Goal: Task Accomplishment & Management: Manage account settings

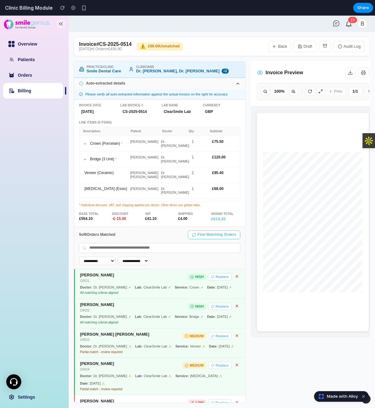
scroll to position [78, 0]
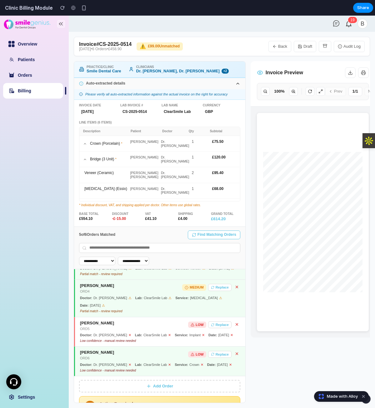
click at [164, 132] on div "Doctor" at bounding box center [175, 132] width 26 height 4
copy div "Doctor"
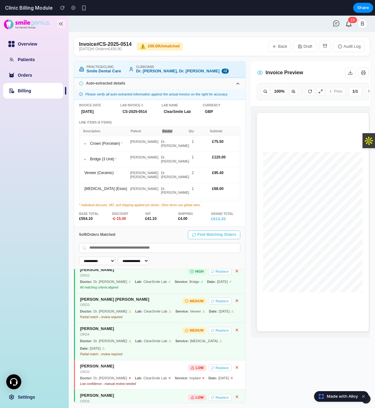
scroll to position [0, 0]
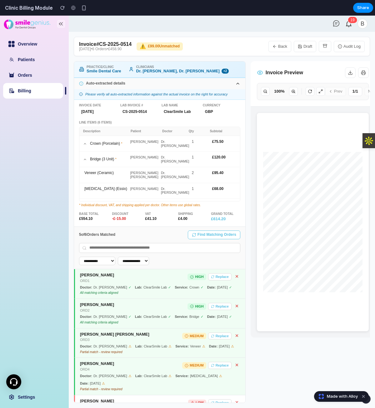
click at [197, 287] on div "Doctor: Dr. Sarah Mitchell ✓ Lab: ClearSmile Lab ✓ Service: Crown ✓ Date: 14-Ma…" at bounding box center [160, 288] width 160 height 4
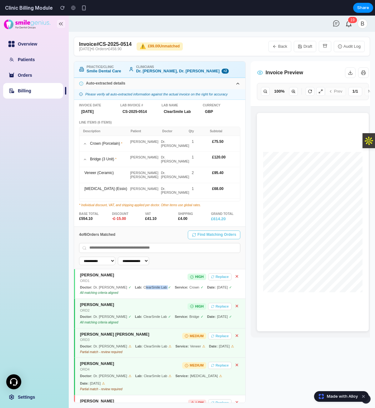
drag, startPoint x: 162, startPoint y: 289, endPoint x: 136, endPoint y: 286, distance: 26.1
click at [136, 286] on div "Lab: ClearSmile Lab ✓" at bounding box center [153, 288] width 36 height 4
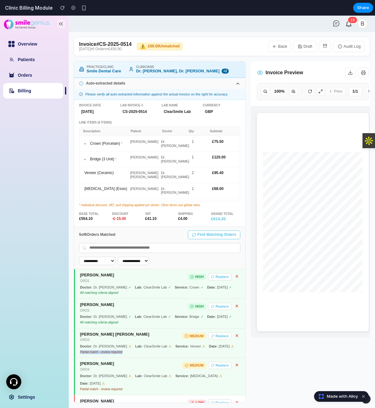
copy div "Partial match - review required"
drag, startPoint x: 124, startPoint y: 360, endPoint x: 80, endPoint y: 364, distance: 44.8
click at [80, 358] on div "Robert Lee ORD3 MEDIUM Replace Doctor: Dr. Sarah Mitchell ⚠ Lab: ClearSmile Lab…" at bounding box center [159, 344] width 171 height 30
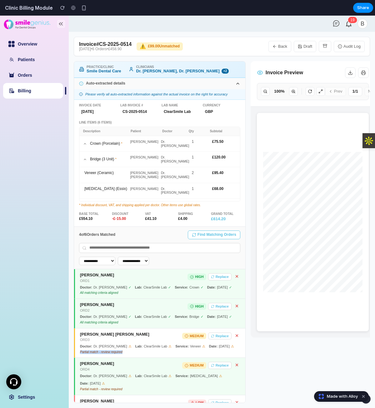
click at [147, 260] on select "**********" at bounding box center [133, 261] width 31 height 8
click at [173, 263] on div "**********" at bounding box center [159, 261] width 161 height 8
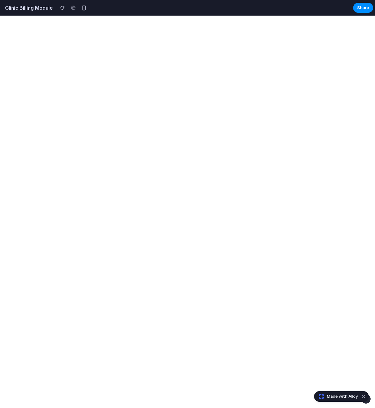
select select "**"
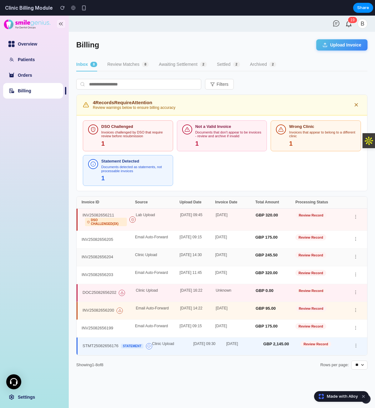
click at [161, 253] on div "Clinic Upload" at bounding box center [157, 257] width 45 height 9
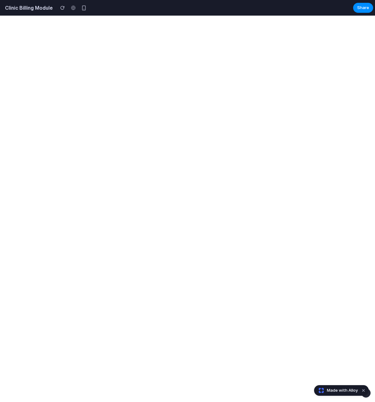
select select "**"
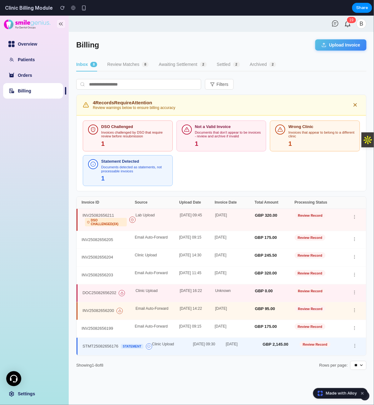
click at [126, 65] on button "Review Matches 8" at bounding box center [128, 64] width 42 height 13
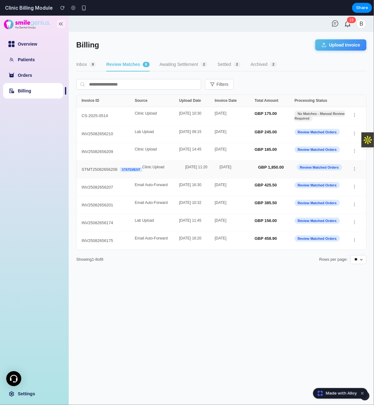
click at [327, 167] on span "Review Matched Orders" at bounding box center [319, 167] width 45 height 6
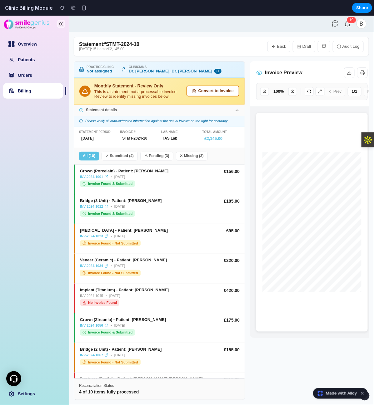
click at [31, 93] on link "Billing" at bounding box center [24, 90] width 13 height 5
select select "**"
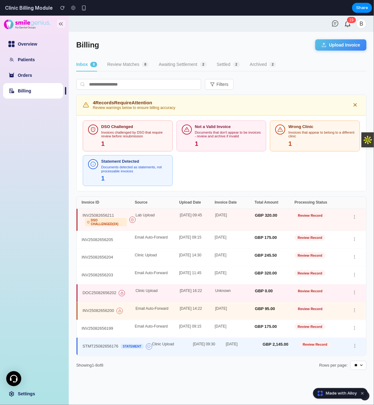
click at [127, 69] on button "Review Matches 8" at bounding box center [128, 64] width 42 height 13
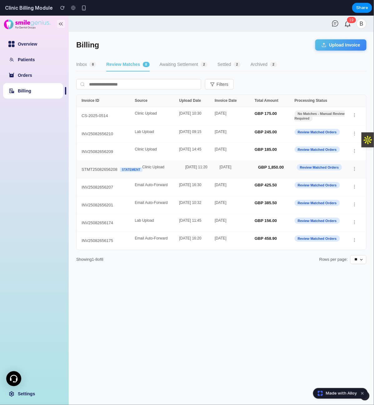
click at [208, 161] on div "STMT25082656208 Statement Clinic Upload [DATE] 11:20 April 2025 GBP 1,850.00 Re…" at bounding box center [220, 169] width 289 height 18
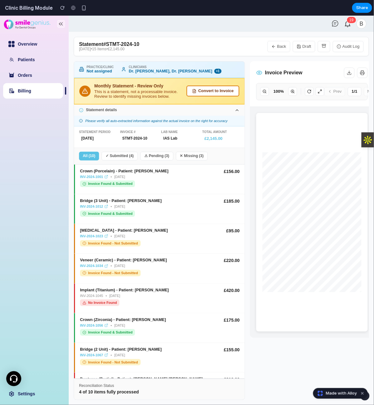
click at [27, 93] on link "Billing" at bounding box center [24, 90] width 13 height 5
select select "**"
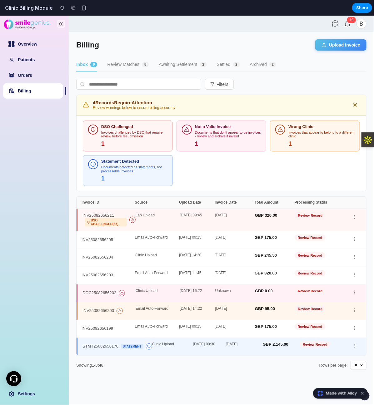
drag, startPoint x: 104, startPoint y: 45, endPoint x: 110, endPoint y: 57, distance: 13.6
click at [105, 45] on div "Billing Upload Invoice" at bounding box center [221, 44] width 290 height 11
click at [118, 59] on button "Review Matches 8" at bounding box center [128, 64] width 42 height 13
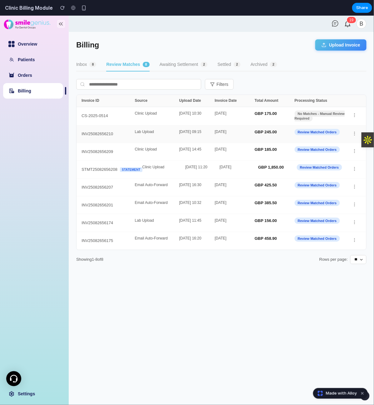
click at [160, 128] on div "INV25082656210 Lab Upload 22-May-2025 09:15 22-May-2025 GBP 245.00 Review Match…" at bounding box center [220, 134] width 289 height 18
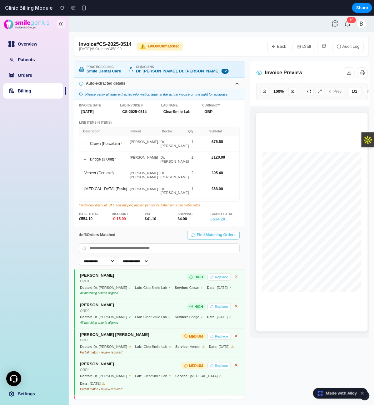
click at [24, 93] on link "Billing" at bounding box center [24, 90] width 13 height 5
select select "**"
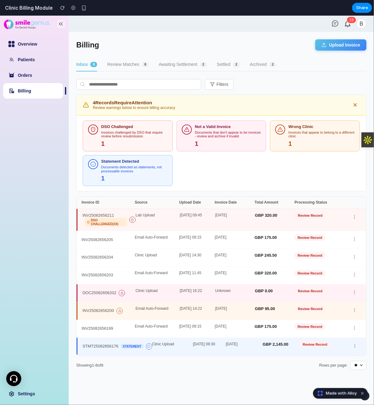
click at [124, 58] on button "Review Matches 8" at bounding box center [128, 64] width 42 height 13
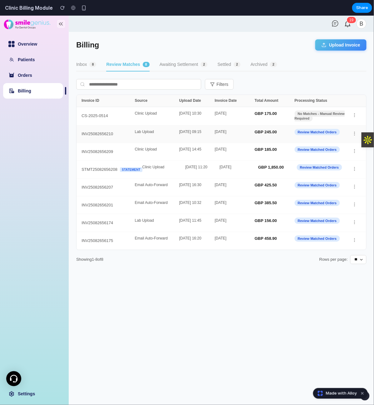
click at [166, 131] on div "Lab Upload" at bounding box center [157, 134] width 44 height 9
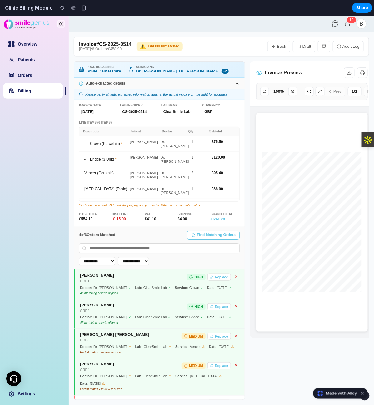
click at [147, 264] on select "**********" at bounding box center [133, 261] width 31 height 8
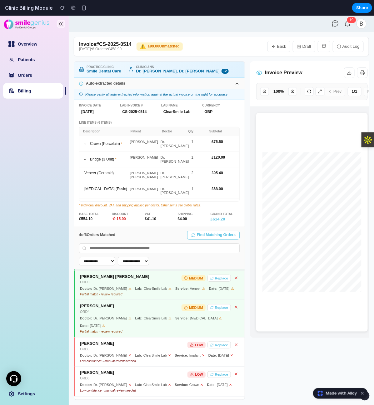
scroll to position [78, 0]
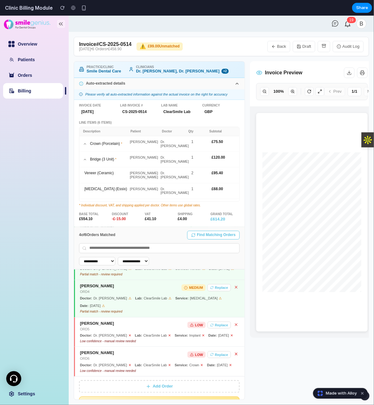
click at [343, 47] on button "Audit Log" at bounding box center [348, 46] width 31 height 11
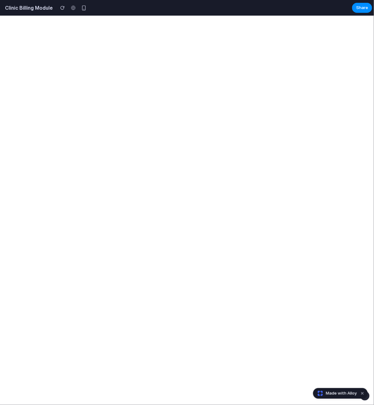
select select "**"
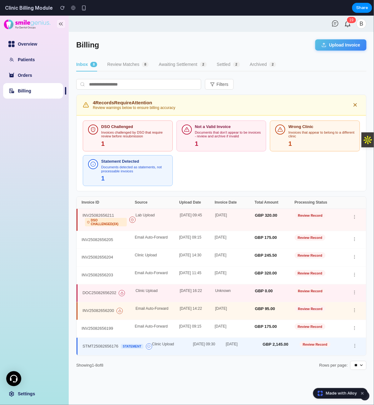
click at [309, 47] on div "Billing Upload Invoice" at bounding box center [221, 44] width 290 height 11
click at [323, 50] on button "Upload Invoice" at bounding box center [340, 44] width 51 height 11
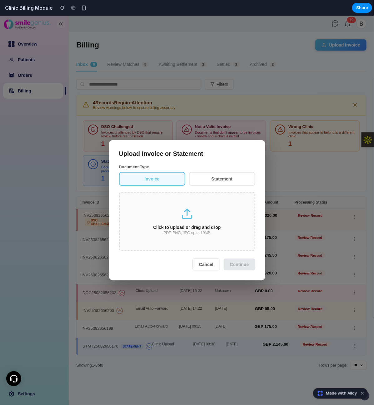
click at [195, 228] on div "Click to upload or drag and drop" at bounding box center [187, 226] width 115 height 5
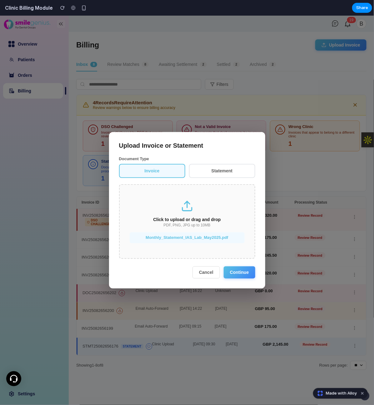
click at [239, 270] on button "Continue" at bounding box center [240, 272] width 32 height 12
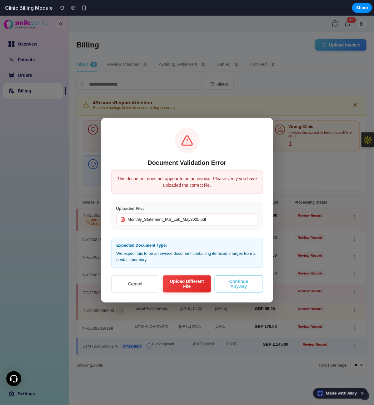
click at [243, 288] on button "Continue Anyway" at bounding box center [239, 283] width 48 height 17
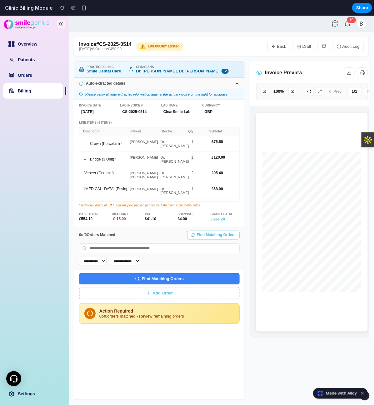
click at [202, 277] on button "Find Matching Orders" at bounding box center [159, 278] width 160 height 11
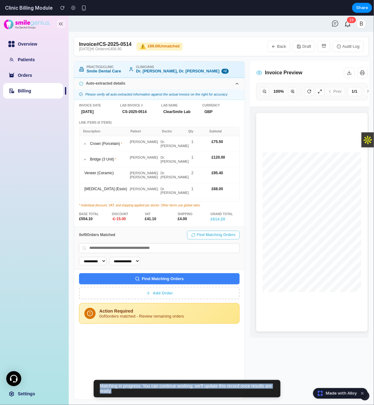
copy div "Matching in progress. You can continue working; we'll update this record once r…"
drag, startPoint x: 102, startPoint y: 391, endPoint x: 97, endPoint y: 385, distance: 7.6
click at [97, 385] on div "Matching in progress. You can continue working; we'll update this record once r…" at bounding box center [186, 388] width 187 height 17
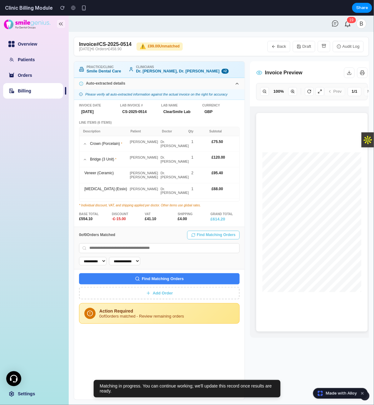
click at [31, 92] on link "Billing" at bounding box center [24, 90] width 13 height 5
select select "**"
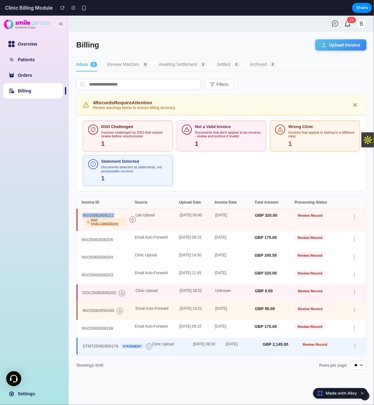
copy div "INV25082656211"
drag, startPoint x: 114, startPoint y: 213, endPoint x: 80, endPoint y: 214, distance: 34.0
click at [80, 214] on div "INV25082656211 DSO Challenged (3x) Lab Upload 18-May-2025 09:45 18-May-2025 GBP…" at bounding box center [220, 220] width 289 height 22
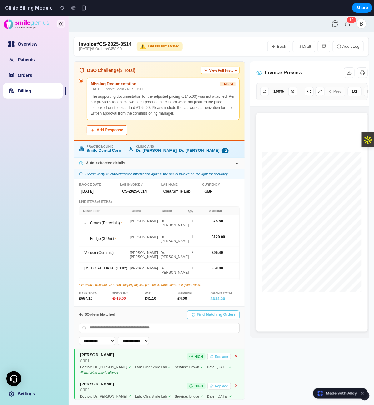
click at [31, 93] on link "Billing" at bounding box center [24, 90] width 13 height 5
select select "**"
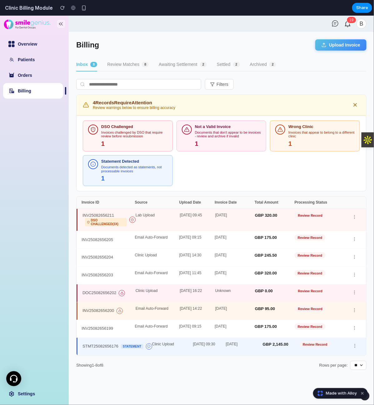
click at [126, 60] on button "Review Matches 8" at bounding box center [128, 64] width 42 height 13
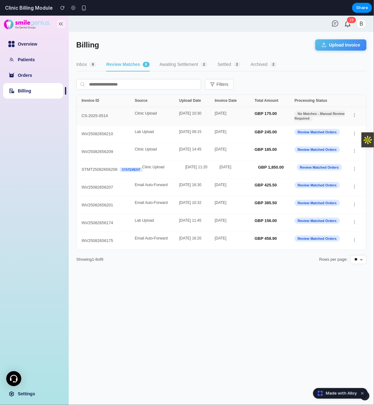
copy div "GBP 175.00"
drag, startPoint x: 279, startPoint y: 113, endPoint x: 254, endPoint y: 112, distance: 25.6
click at [254, 112] on div "CS-2025-0514 Clinic Upload 28-May-2025 10:30 14-May-2025 GBP 175.00 No Matches …" at bounding box center [220, 116] width 289 height 18
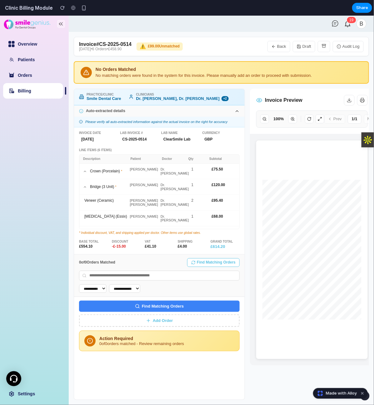
click at [31, 91] on link "Billing" at bounding box center [24, 90] width 13 height 5
select select "**"
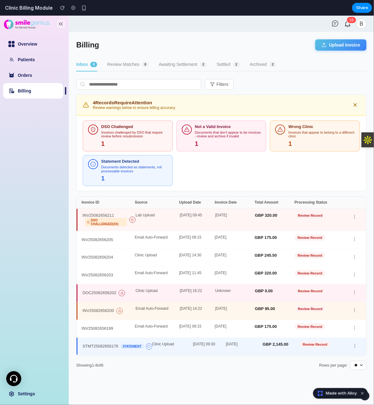
click at [124, 67] on button "Review Matches 8" at bounding box center [128, 64] width 42 height 13
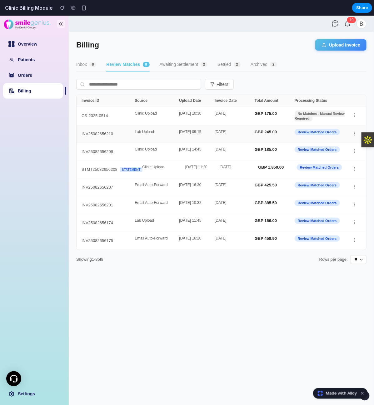
click at [174, 139] on div "INV25082656210 Lab Upload 22-May-2025 09:15 22-May-2025 GBP 245.00 Review Match…" at bounding box center [220, 134] width 289 height 18
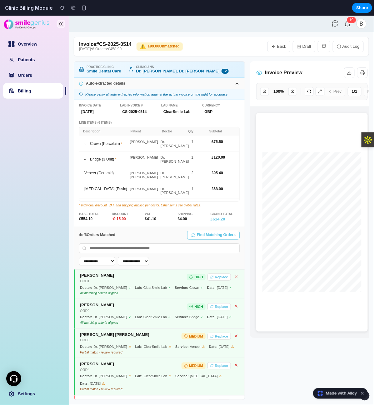
click at [215, 290] on div "John Smith ORD1 HIGH Replace Doctor: Dr. Sarah Mitchell ✓ Lab: ClearSmile Lab ✓…" at bounding box center [159, 284] width 170 height 30
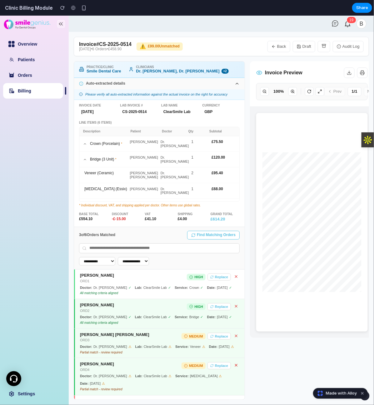
click at [129, 292] on div "All matching criteria aligned" at bounding box center [160, 293] width 160 height 4
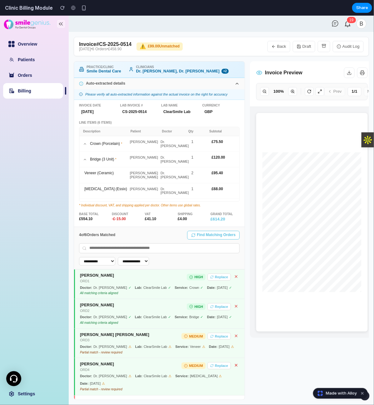
click at [111, 292] on div "All matching criteria aligned" at bounding box center [160, 293] width 160 height 4
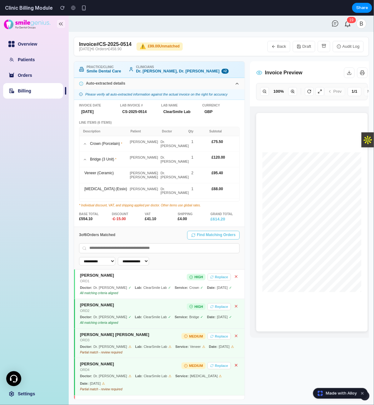
click at [132, 284] on div "John Smith ORD1 HIGH Replace Doctor: Dr. Sarah Mitchell ✓ Lab: ClearSmile Lab ✓…" at bounding box center [159, 284] width 170 height 30
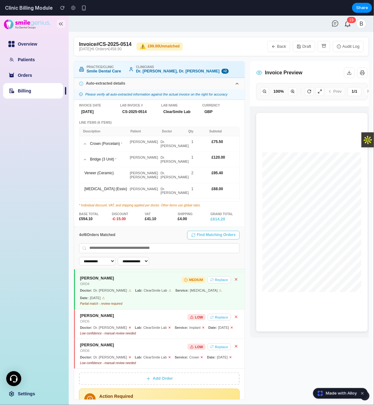
scroll to position [124, 0]
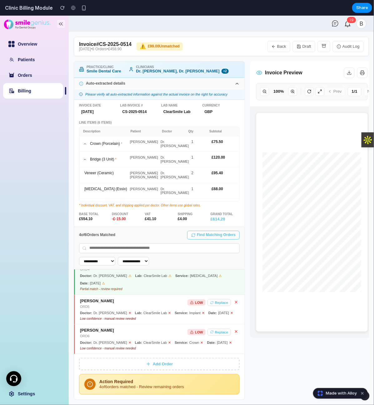
click at [165, 367] on button "Add Order" at bounding box center [159, 364] width 160 height 12
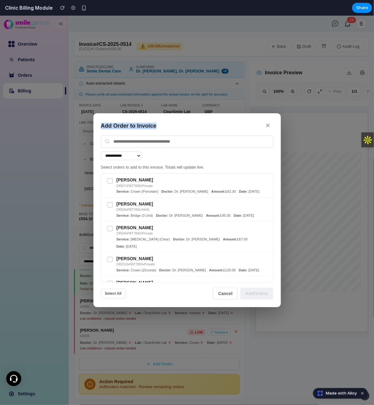
copy h3 "Add Order to Invoice"
drag, startPoint x: 126, startPoint y: 128, endPoint x: 97, endPoint y: 128, distance: 28.7
click at [97, 128] on div "**********" at bounding box center [186, 210] width 187 height 194
copy div "PAT7890"
drag, startPoint x: 144, startPoint y: 184, endPoint x: 129, endPoint y: 183, distance: 15.0
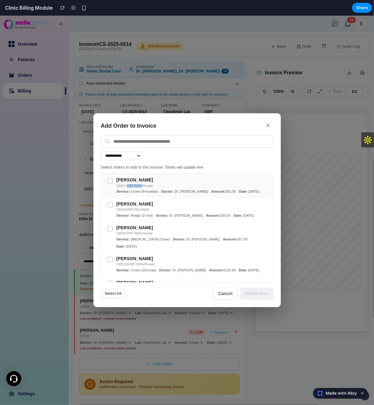
click at [129, 183] on div "Tom Harris ORD7 • PAT7890 • Private" at bounding box center [191, 182] width 151 height 10
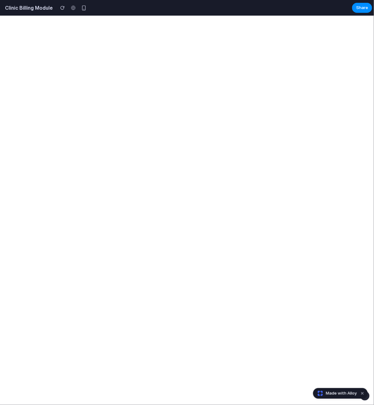
select select "**"
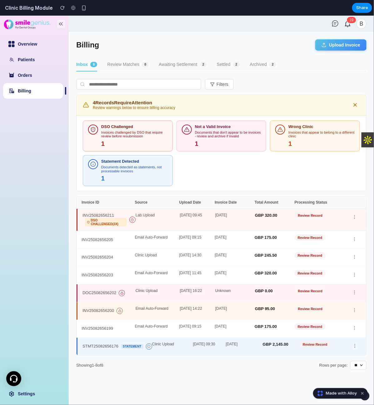
click at [133, 62] on button "Review Matches 8" at bounding box center [128, 64] width 42 height 13
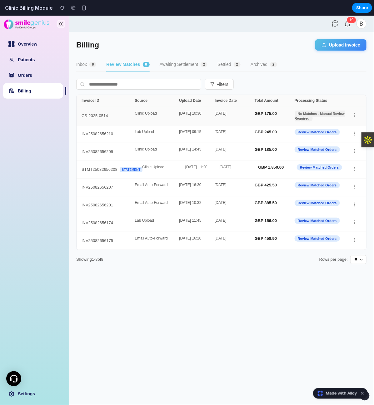
click at [156, 119] on div "Clinic Upload" at bounding box center [157, 115] width 44 height 9
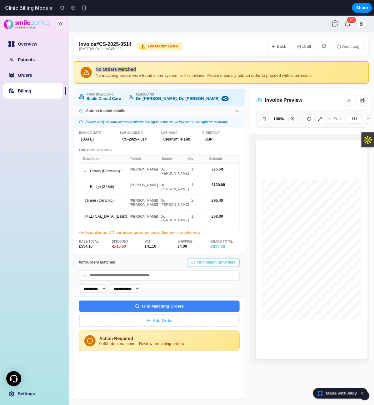
copy div "No Orders Matched"
drag, startPoint x: 138, startPoint y: 69, endPoint x: 97, endPoint y: 71, distance: 41.3
click at [97, 71] on div "No Orders Matched" at bounding box center [229, 69] width 266 height 5
click at [141, 71] on div "No Orders Matched" at bounding box center [229, 69] width 266 height 5
click at [129, 72] on div "No Orders Matched" at bounding box center [229, 69] width 266 height 5
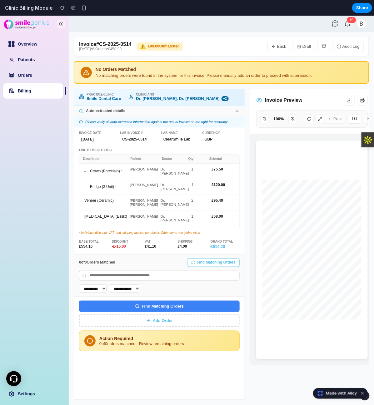
click at [129, 72] on div "No Orders Matched" at bounding box center [229, 69] width 266 height 5
click at [114, 72] on div "No Orders Matched" at bounding box center [229, 69] width 266 height 5
copy div "No Orders Matched"
drag, startPoint x: 141, startPoint y: 69, endPoint x: 95, endPoint y: 69, distance: 46.5
click at [95, 69] on div "No Orders Matched No matching orders were found in the system for this invoice.…" at bounding box center [221, 72] width 295 height 22
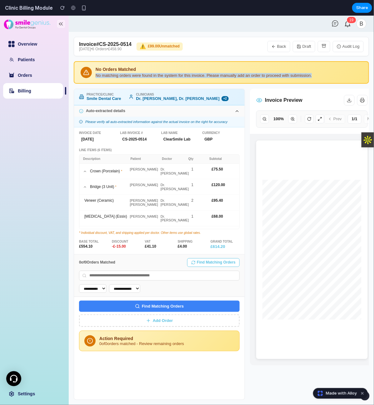
copy div "No matching orders were found in the system for this invoice. Please manually a…"
drag, startPoint x: 263, startPoint y: 79, endPoint x: 96, endPoint y: 74, distance: 167.7
click at [96, 74] on div "No matching orders were found in the system for this invoice. Please manually a…" at bounding box center [229, 75] width 266 height 5
click at [204, 380] on div "**********" at bounding box center [159, 326] width 170 height 145
click at [31, 93] on link "Billing" at bounding box center [24, 90] width 13 height 5
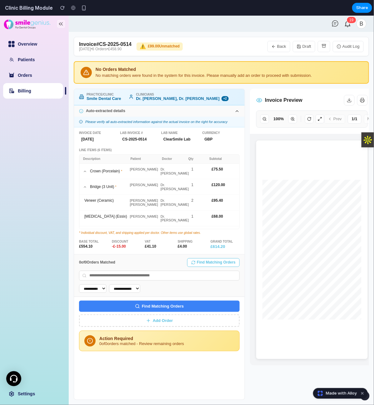
select select "**"
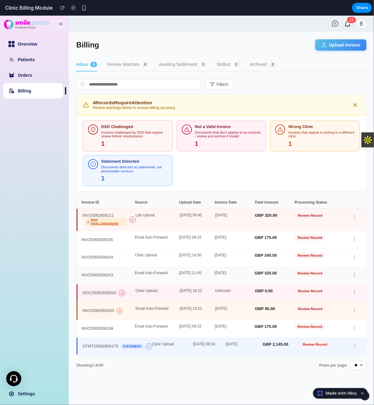
click at [213, 274] on div "[DATE] 11:45" at bounding box center [197, 275] width 36 height 9
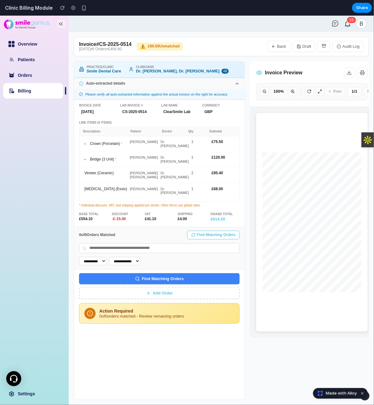
click at [157, 281] on button "Find Matching Orders" at bounding box center [159, 278] width 160 height 11
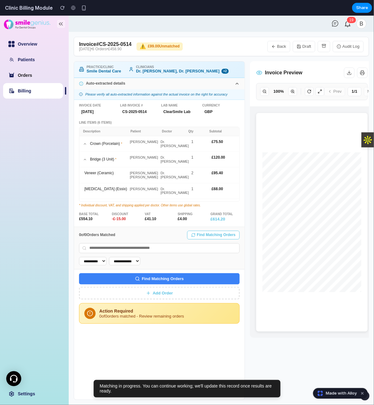
click at [32, 76] on link "Orders" at bounding box center [25, 74] width 14 height 5
click at [31, 90] on link "Billing" at bounding box center [24, 90] width 13 height 5
select select "**"
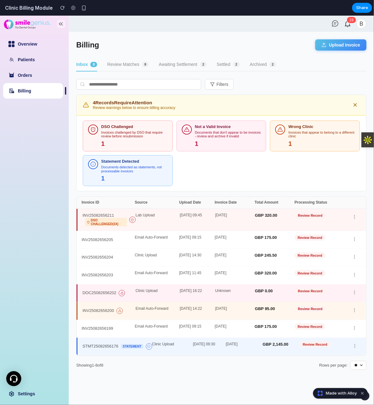
click at [116, 65] on button "Review Matches 8" at bounding box center [128, 64] width 42 height 13
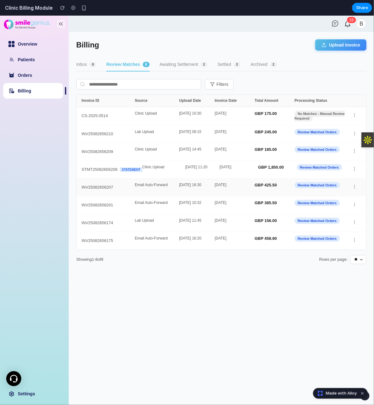
click at [164, 189] on div "Email Auto-Forward" at bounding box center [157, 187] width 44 height 9
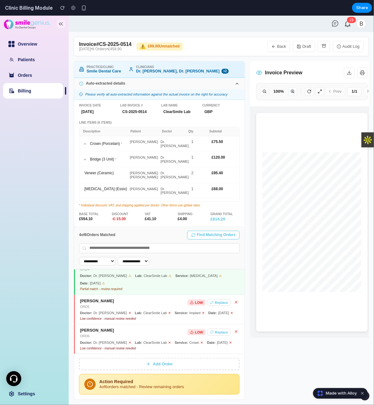
scroll to position [117, 0]
click at [217, 299] on button "Replace" at bounding box center [218, 302] width 23 height 7
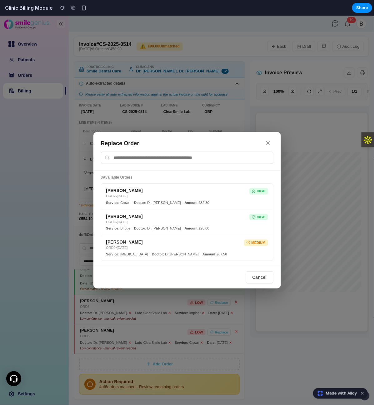
click at [268, 146] on button "✕" at bounding box center [268, 143] width 10 height 10
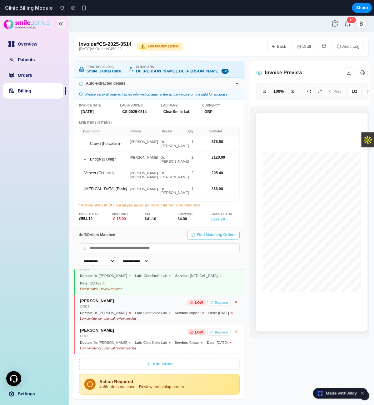
click at [234, 300] on icon at bounding box center [236, 302] width 4 height 4
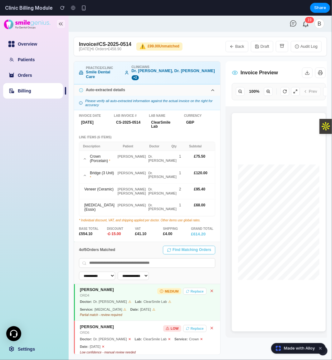
scroll to position [146, 0]
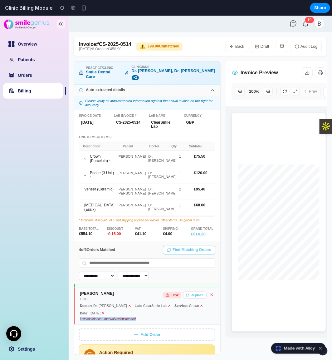
copy div "Low confidence - manual review needed"
drag, startPoint x: 138, startPoint y: 312, endPoint x: 79, endPoint y: 311, distance: 59.0
click at [80, 317] on div "Low confidence - manual review needed" at bounding box center [148, 319] width 136 height 4
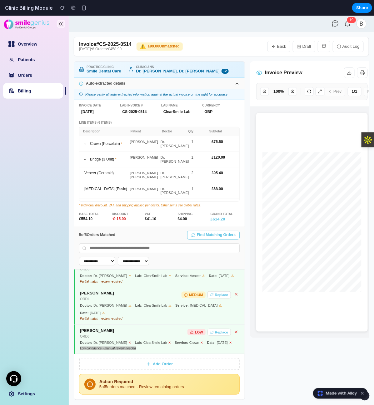
scroll to position [86, 0]
click at [18, 90] on link "Billing" at bounding box center [24, 90] width 13 height 5
select select "**"
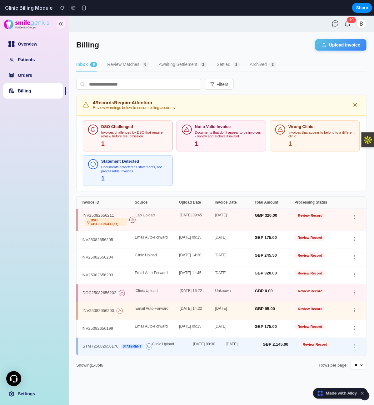
click at [119, 64] on button "Review Matches 8" at bounding box center [128, 64] width 42 height 13
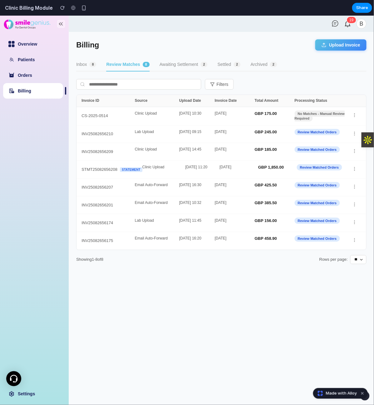
click at [177, 67] on button "Awaiting Settlement 2" at bounding box center [184, 64] width 48 height 13
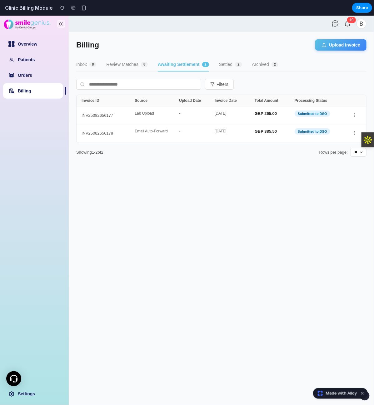
click at [137, 66] on button "Review Matches 8" at bounding box center [127, 64] width 42 height 13
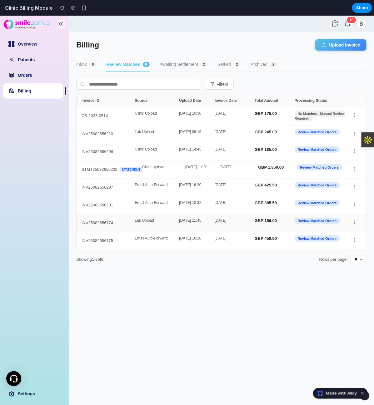
click at [247, 222] on div "[DATE]" at bounding box center [235, 222] width 40 height 9
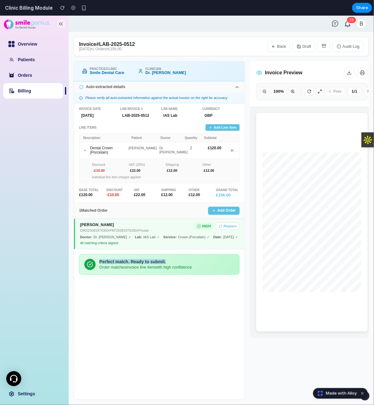
copy div "Perfect match. Ready to submit."
drag, startPoint x: 170, startPoint y: 267, endPoint x: 99, endPoint y: 269, distance: 70.9
click at [99, 264] on div "Perfect match. Ready to submit." at bounding box center [166, 261] width 135 height 5
click at [31, 93] on link "Billing" at bounding box center [24, 90] width 13 height 5
select select "**"
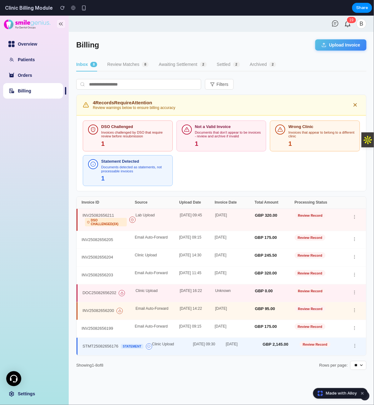
click at [131, 58] on button "Review Matches 8" at bounding box center [128, 64] width 42 height 13
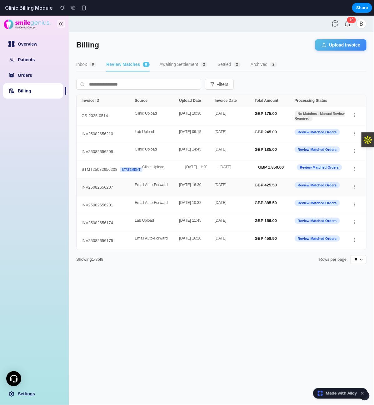
click at [170, 192] on div "INV25082656207 Email Auto-Forward [DATE] 16:30 [DATE] GBP 425.50 Review Matched…" at bounding box center [220, 187] width 289 height 18
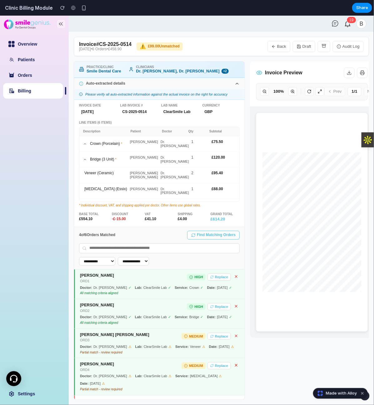
click at [31, 88] on link "Billing" at bounding box center [24, 90] width 13 height 5
select select "**"
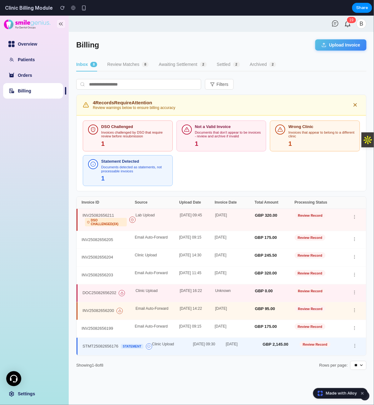
click at [120, 68] on button "Review Matches 8" at bounding box center [128, 64] width 42 height 13
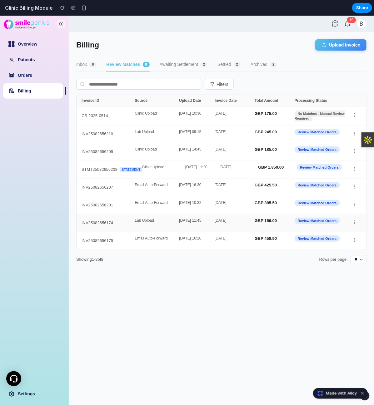
click at [148, 224] on div "Lab Upload" at bounding box center [157, 222] width 44 height 9
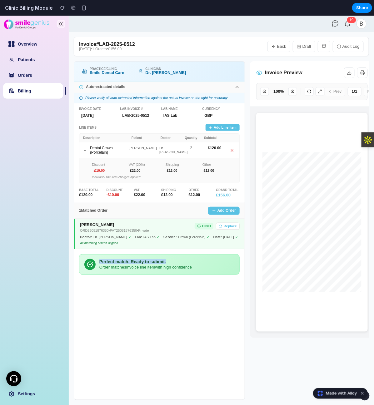
copy div "Perfect match. Ready to submit."
drag, startPoint x: 168, startPoint y: 270, endPoint x: 99, endPoint y: 269, distance: 68.4
click at [99, 264] on div "Perfect match. Ready to submit." at bounding box center [166, 261] width 135 height 5
drag, startPoint x: 129, startPoint y: 269, endPoint x: 138, endPoint y: 269, distance: 8.7
click at [129, 264] on div "Perfect match. Ready to submit." at bounding box center [166, 261] width 135 height 5
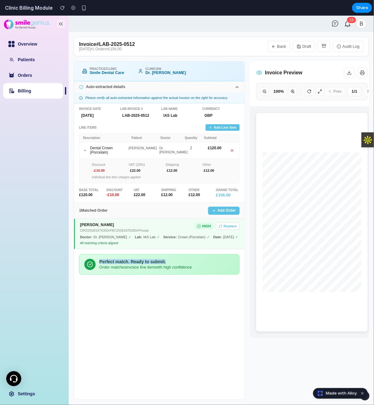
copy div "Perfect match. Ready to submit."
drag, startPoint x: 170, startPoint y: 267, endPoint x: 97, endPoint y: 264, distance: 73.4
click at [97, 264] on div "Perfect match. Ready to submit. Order matches invoice line item with high confi…" at bounding box center [159, 264] width 160 height 21
copy div "Perfect match. Ready to submit. Order matches invoice line item with high confi…"
copy div "Order matches invoice line item with high confidence"
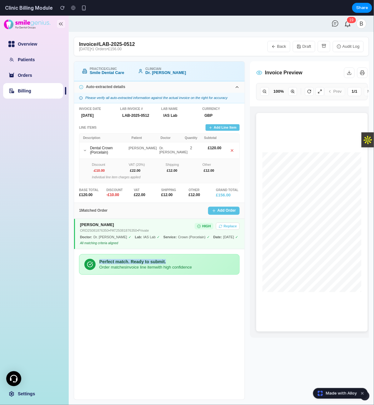
drag, startPoint x: 197, startPoint y: 273, endPoint x: 99, endPoint y: 276, distance: 98.1
click at [99, 269] on div "Order matches invoice line item with high confidence" at bounding box center [166, 267] width 135 height 5
click at [31, 91] on link "Billing" at bounding box center [24, 90] width 13 height 5
select select "**"
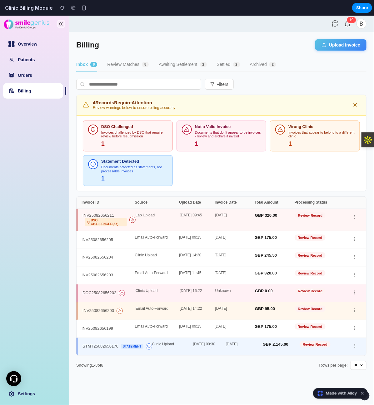
drag, startPoint x: 143, startPoint y: 159, endPoint x: 102, endPoint y: 161, distance: 41.3
click at [102, 161] on div "Statement Detected" at bounding box center [134, 161] width 66 height 5
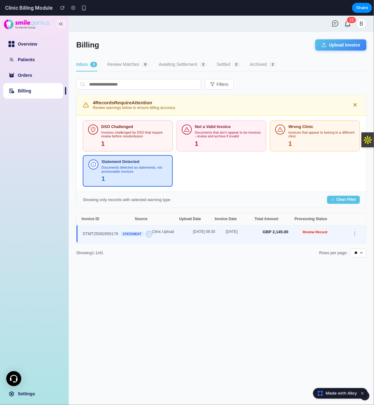
click at [108, 161] on div "Statement Detected" at bounding box center [134, 161] width 66 height 5
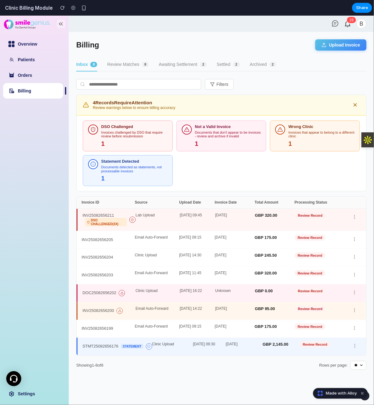
click at [108, 161] on div "Statement Detected" at bounding box center [134, 161] width 66 height 5
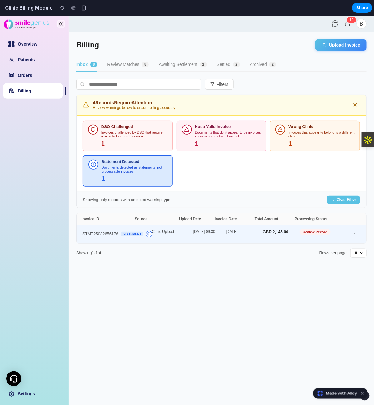
click at [132, 159] on div "Statement Detected" at bounding box center [134, 161] width 66 height 5
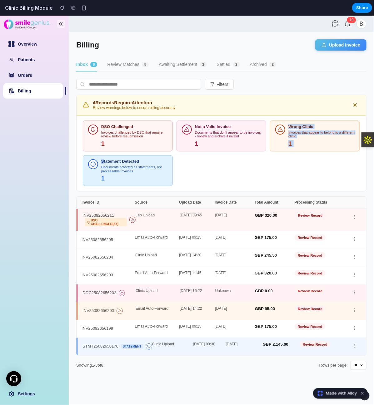
drag, startPoint x: 202, startPoint y: 158, endPoint x: 103, endPoint y: 157, distance: 99.0
click at [103, 157] on div "DSO Challenged Invoices challenged by DSO that require review before resubmissi…" at bounding box center [220, 153] width 289 height 76
drag, startPoint x: 157, startPoint y: 157, endPoint x: 110, endPoint y: 163, distance: 47.2
click at [110, 163] on button "Statement Detected Documents detected as statements, not processable invoices 1" at bounding box center [128, 170] width 90 height 31
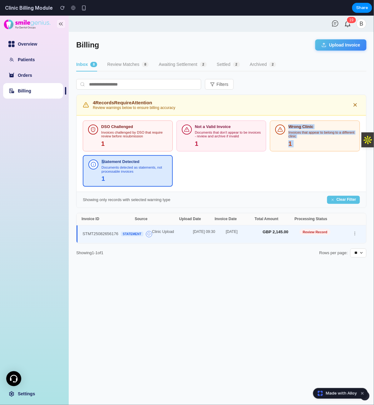
click at [148, 172] on div "Documents detected as statements, not processable invoices" at bounding box center [134, 169] width 66 height 8
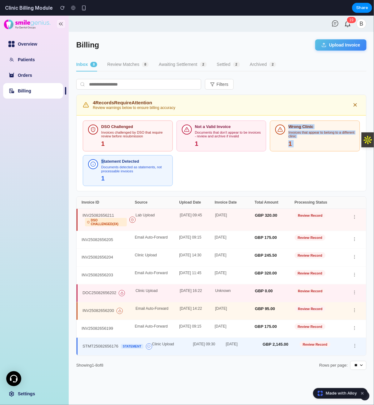
click at [256, 176] on div "DSO Challenged Invoices challenged by DSO that require review before resubmissi…" at bounding box center [220, 153] width 289 height 76
click at [90, 65] on span "8" at bounding box center [93, 64] width 7 height 5
click at [140, 63] on button "Review Matches 8" at bounding box center [128, 64] width 42 height 13
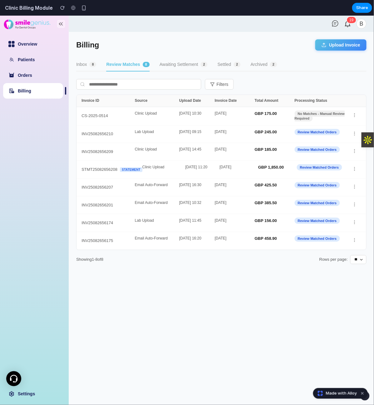
click at [86, 64] on button "Inbox 8" at bounding box center [86, 64] width 20 height 13
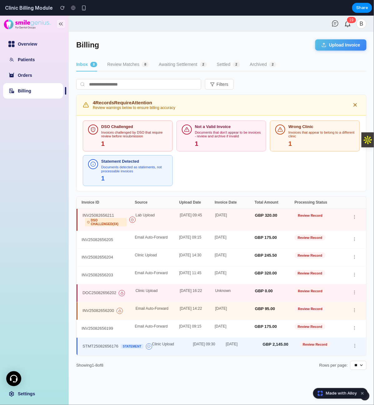
click at [185, 350] on div "Clinic Upload" at bounding box center [172, 346] width 41 height 9
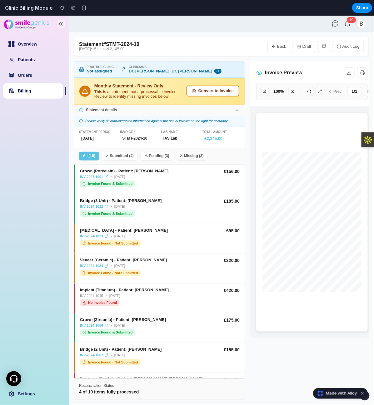
click at [19, 89] on link "Billing" at bounding box center [24, 90] width 13 height 5
select select "**"
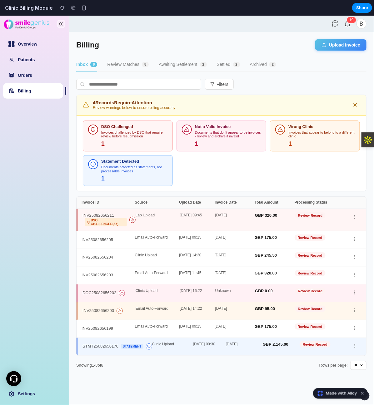
click at [342, 48] on button "Upload Invoice" at bounding box center [340, 44] width 51 height 11
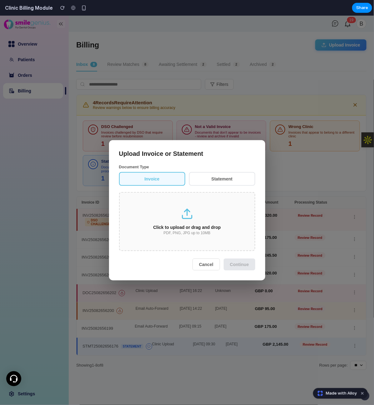
click at [219, 184] on button "Statement" at bounding box center [222, 179] width 66 height 14
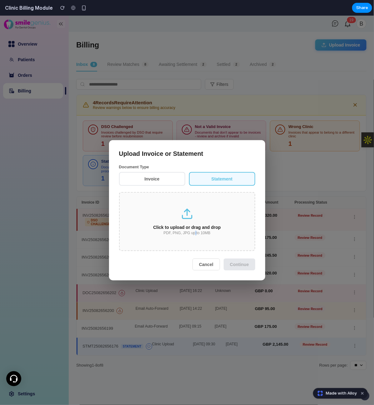
drag, startPoint x: 196, startPoint y: 249, endPoint x: 194, endPoint y: 244, distance: 4.9
click at [195, 249] on div "Click to upload or drag and drop PDF, PNG, JPG up to 10MB" at bounding box center [187, 221] width 136 height 59
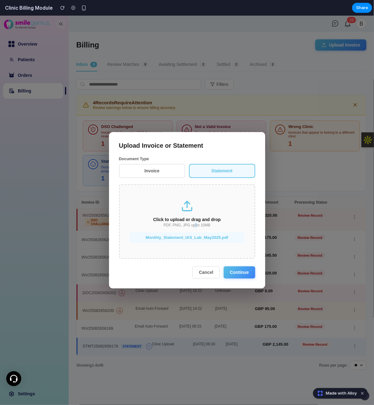
click at [241, 275] on button "Continue" at bounding box center [240, 272] width 32 height 12
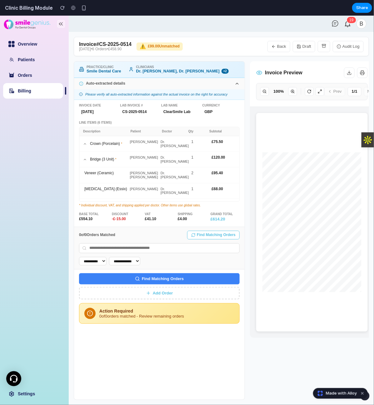
click at [31, 93] on link "Billing" at bounding box center [24, 90] width 13 height 5
select select "**"
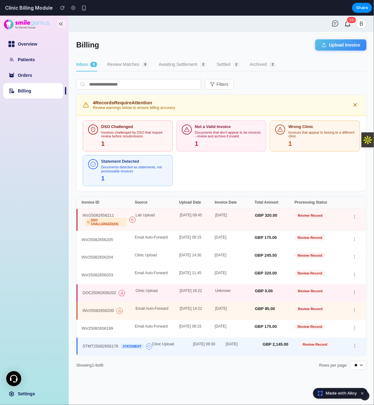
click at [120, 63] on button "Review Matches 8" at bounding box center [128, 64] width 42 height 13
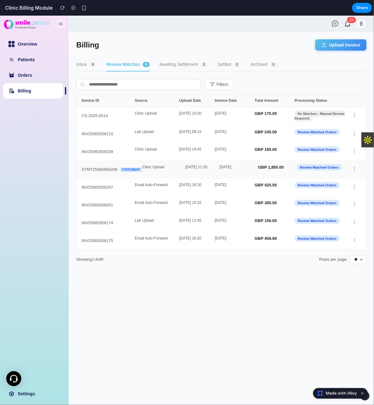
click at [111, 166] on div "STMT25082656208 Statement" at bounding box center [111, 169] width 61 height 9
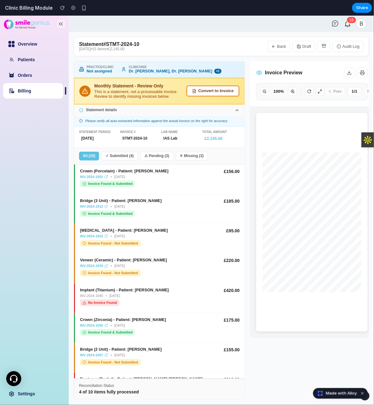
click at [31, 92] on link "Billing" at bounding box center [24, 90] width 13 height 5
select select "**"
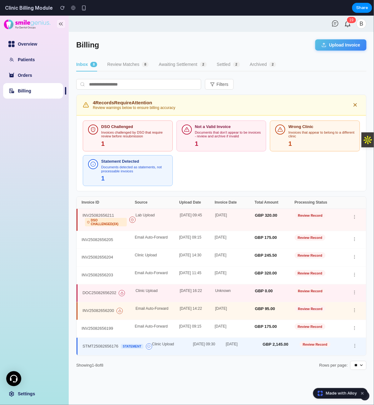
click at [349, 44] on button "Upload Invoice" at bounding box center [340, 44] width 51 height 11
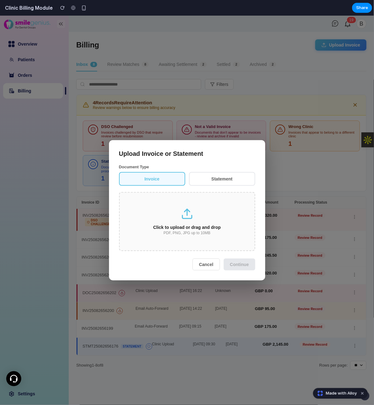
click at [211, 182] on button "Statement" at bounding box center [222, 179] width 66 height 14
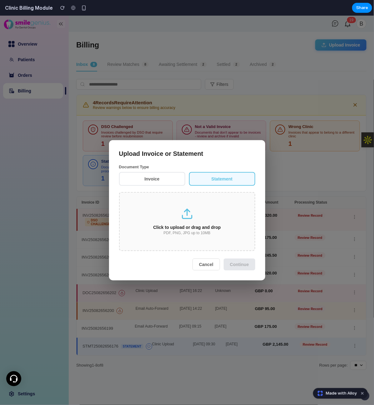
click at [194, 226] on div "Click to upload or drag and drop" at bounding box center [187, 226] width 115 height 5
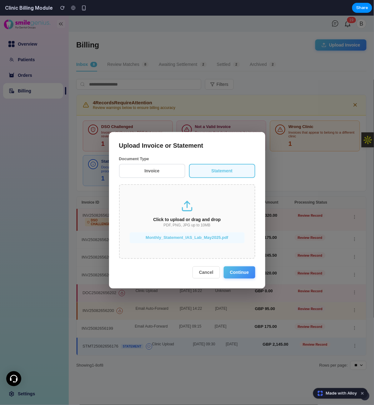
click at [250, 276] on button "Continue" at bounding box center [240, 272] width 32 height 12
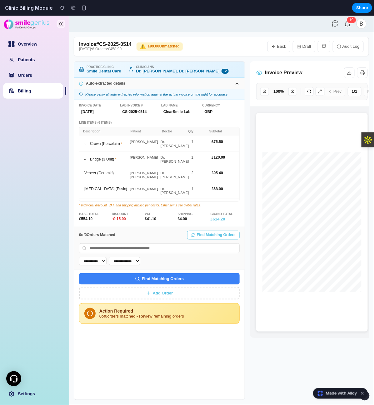
click at [173, 283] on button "Find Matching Orders" at bounding box center [159, 278] width 160 height 11
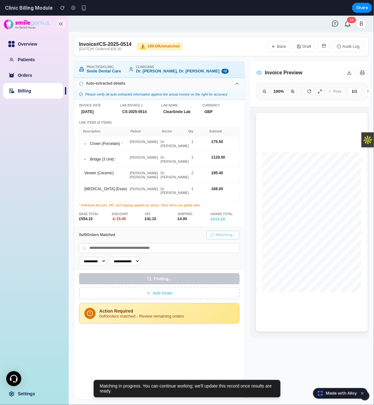
click at [31, 88] on link "Billing" at bounding box center [24, 90] width 13 height 5
select select "**"
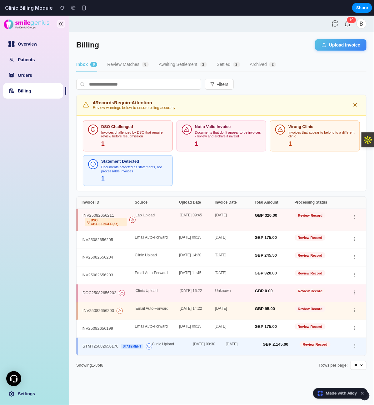
click at [111, 59] on button "Review Matches 8" at bounding box center [128, 64] width 42 height 13
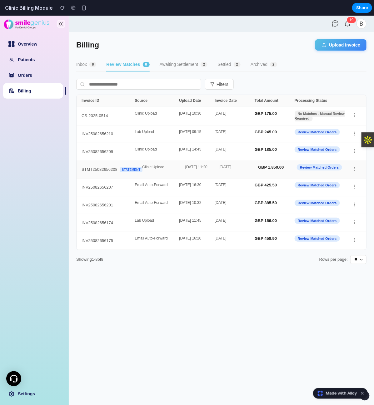
click at [92, 171] on div "STMT25082656208 Statement" at bounding box center [111, 169] width 61 height 5
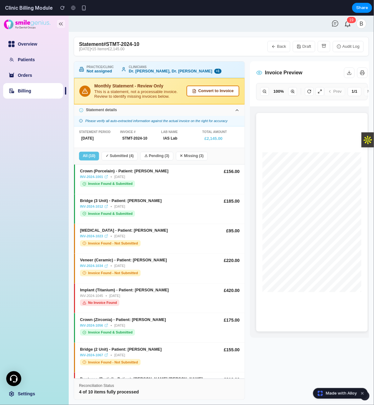
click at [31, 92] on link "Billing" at bounding box center [24, 90] width 13 height 5
select select "**"
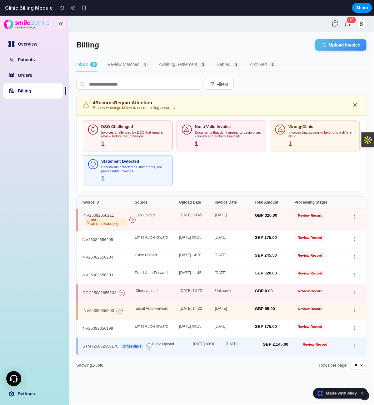
click at [116, 66] on button "Review Matches 8" at bounding box center [128, 64] width 42 height 13
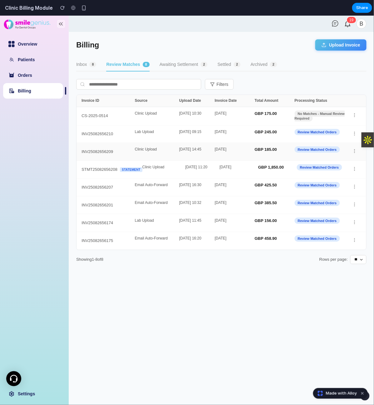
click at [177, 145] on div "INV25082656209 Clinic Upload [DATE] 14:45 [DATE] GBP 185.00 Review Matched Orde…" at bounding box center [220, 152] width 289 height 18
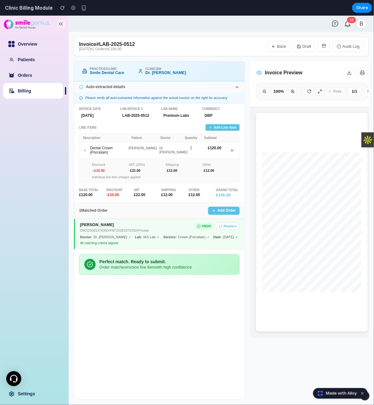
click at [31, 90] on link "Billing" at bounding box center [24, 90] width 13 height 5
select select "**"
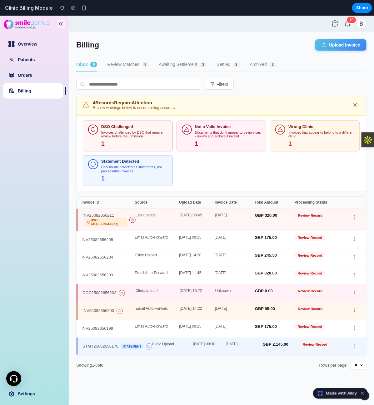
click at [134, 64] on button "Review Matches 8" at bounding box center [128, 64] width 42 height 13
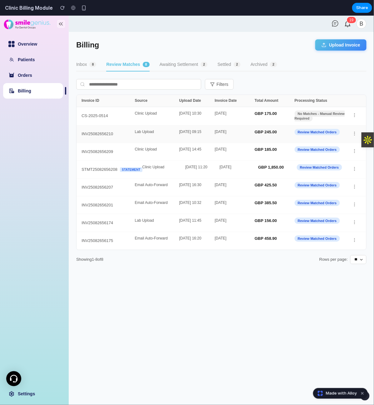
click at [141, 136] on div "Lab Upload" at bounding box center [157, 134] width 44 height 9
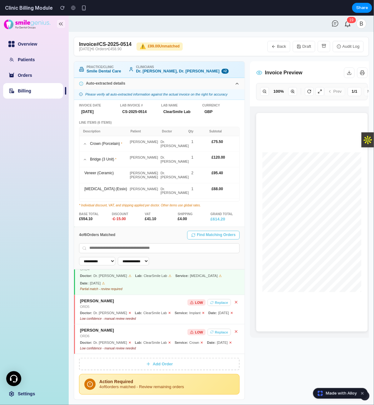
scroll to position [124, 0]
drag, startPoint x: 143, startPoint y: 379, endPoint x: 93, endPoint y: 381, distance: 50.0
click at [93, 381] on div "Action Required 4 of 6 orders matched - Review remaining orders" at bounding box center [159, 384] width 160 height 21
copy div "Action Required"
click at [140, 383] on div "Action Required" at bounding box center [166, 381] width 135 height 5
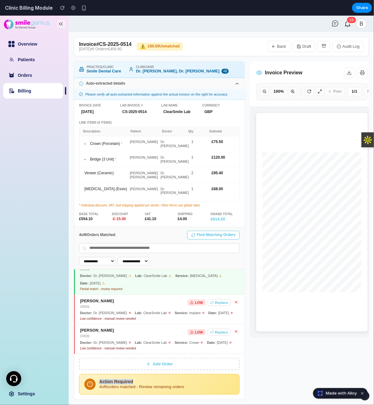
drag, startPoint x: 135, startPoint y: 380, endPoint x: 99, endPoint y: 382, distance: 36.3
click at [99, 382] on div "Action Required" at bounding box center [166, 381] width 135 height 5
drag, startPoint x: 194, startPoint y: 386, endPoint x: 98, endPoint y: 386, distance: 96.5
click at [98, 386] on div "Action Required 4 of 6 orders matched - Review remaining orders" at bounding box center [159, 384] width 160 height 21
click at [31, 90] on link "Billing" at bounding box center [24, 90] width 13 height 5
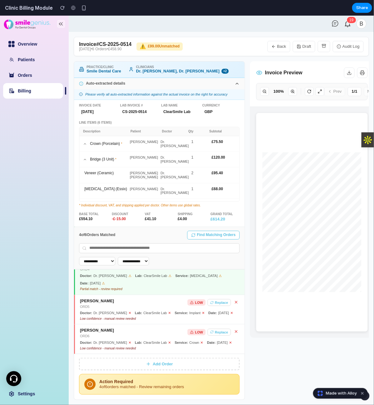
select select "**"
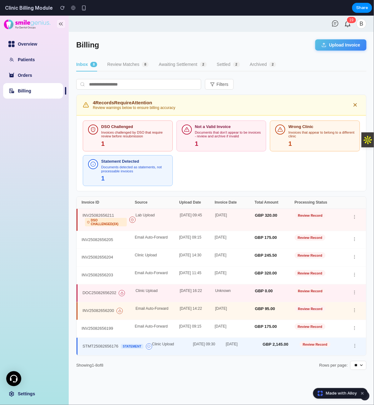
click at [127, 67] on button "Review Matches 8" at bounding box center [128, 64] width 42 height 13
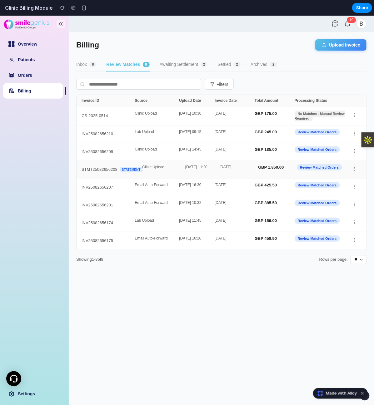
click at [162, 174] on div "STMT25082656208 Statement Clinic Upload [DATE] 11:20 April 2025 GBP 1,850.00 Re…" at bounding box center [220, 169] width 289 height 18
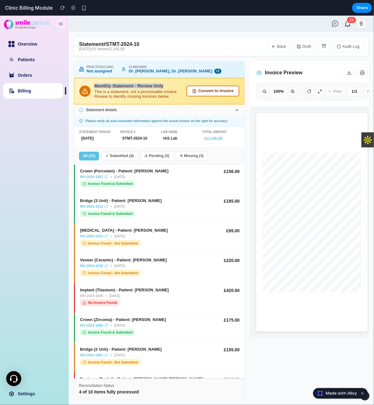
drag, startPoint x: 158, startPoint y: 82, endPoint x: 95, endPoint y: 82, distance: 62.4
click at [95, 82] on div "Monthly Statement - Review Only This is a statement, not a processable invoice.…" at bounding box center [159, 91] width 170 height 27
drag, startPoint x: 173, startPoint y: 96, endPoint x: 93, endPoint y: 91, distance: 80.1
click at [93, 91] on div "Monthly Statement - Review Only This is a statement, not a processable invoice.…" at bounding box center [159, 91] width 170 height 27
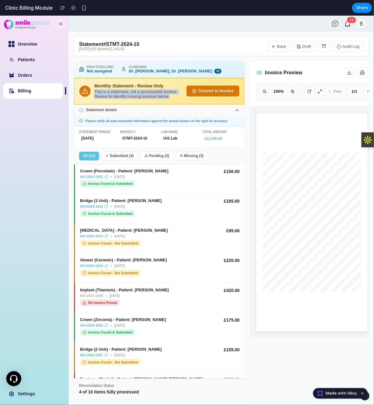
click at [227, 92] on button "Convert to Invoice" at bounding box center [212, 90] width 53 height 11
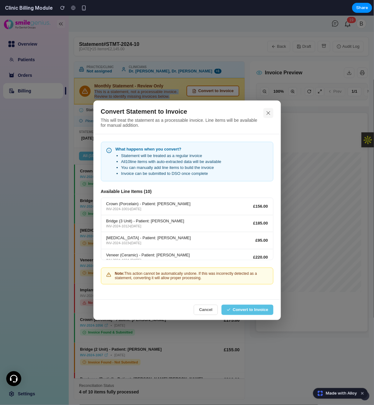
click at [269, 111] on icon at bounding box center [268, 113] width 6 height 6
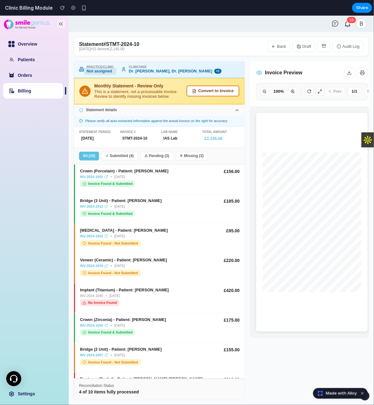
click at [105, 72] on div "Not assigned" at bounding box center [100, 70] width 32 height 7
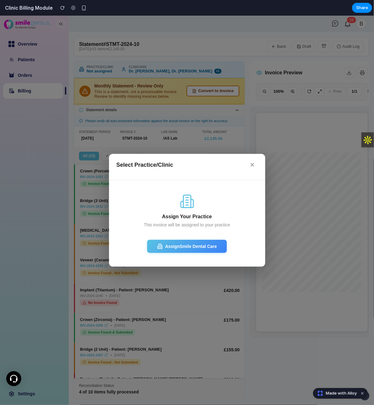
click at [252, 165] on button "✕" at bounding box center [252, 165] width 10 height 10
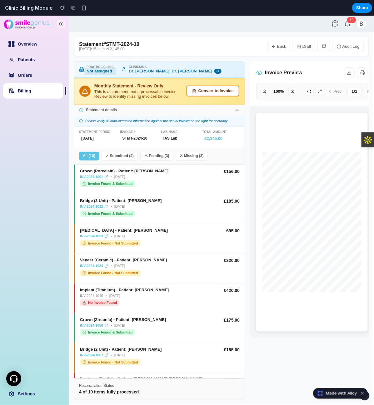
click at [102, 72] on div "Not assigned" at bounding box center [100, 70] width 32 height 7
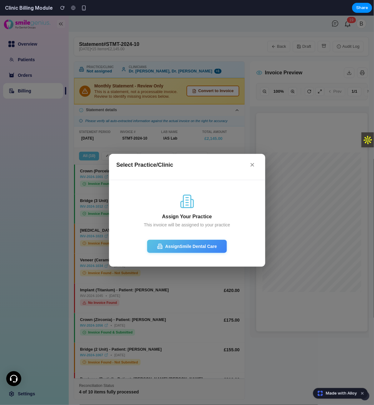
click at [245, 168] on div "Select Practice/Clinic ✕" at bounding box center [186, 165] width 141 height 10
click at [255, 168] on button "✕" at bounding box center [252, 165] width 10 height 10
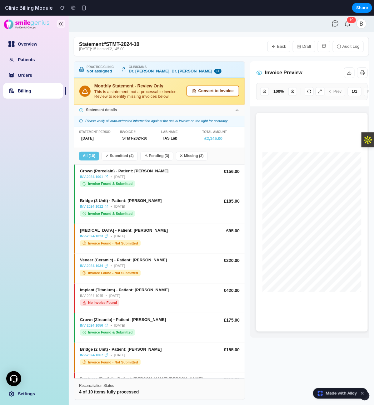
click at [31, 92] on link "Billing" at bounding box center [24, 90] width 13 height 5
select select "**"
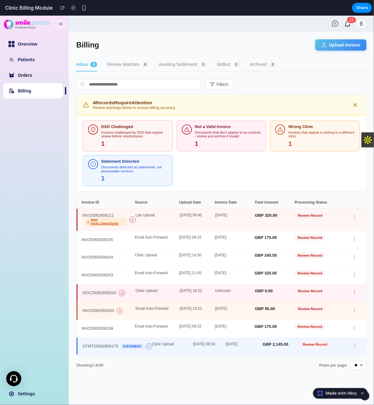
click at [32, 77] on link "Orders" at bounding box center [25, 74] width 14 height 5
click at [32, 72] on link "Orders" at bounding box center [25, 74] width 14 height 5
click at [176, 257] on div "Clinic Upload" at bounding box center [157, 257] width 44 height 9
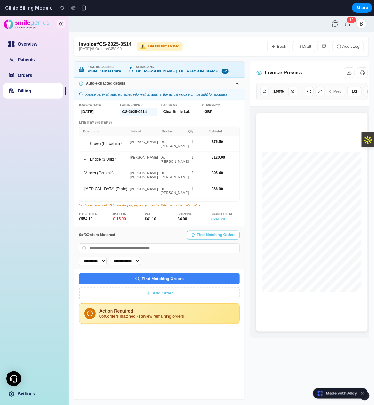
click at [141, 112] on div "CS-2025-0514" at bounding box center [138, 111] width 37 height 7
type input "**********"
click at [206, 345] on div "**********" at bounding box center [159, 313] width 170 height 173
click at [97, 72] on div "Smile Dental Care" at bounding box center [104, 70] width 40 height 7
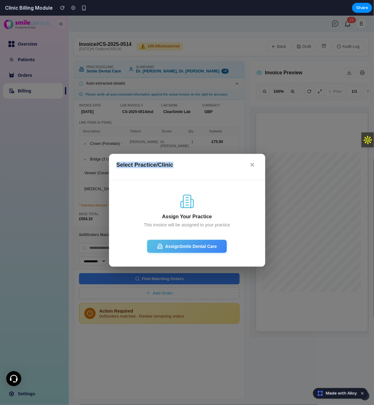
drag, startPoint x: 162, startPoint y: 168, endPoint x: 116, endPoint y: 165, distance: 46.9
click at [116, 165] on div "Select Practice/Clinic ✕" at bounding box center [187, 167] width 156 height 26
click at [188, 248] on button "Assign Smile Dental Care" at bounding box center [187, 245] width 80 height 13
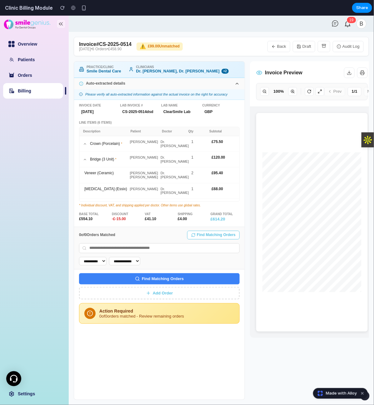
click at [102, 61] on div "Practice/Clinic Smile Dental Care Clinicians Dr. [PERSON_NAME], Dr. [PERSON_NAM…" at bounding box center [159, 69] width 170 height 17
click at [108, 69] on div "Smile Dental Care" at bounding box center [104, 70] width 40 height 7
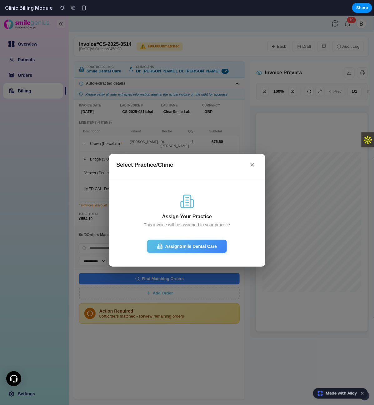
click at [257, 164] on button "✕" at bounding box center [252, 165] width 10 height 10
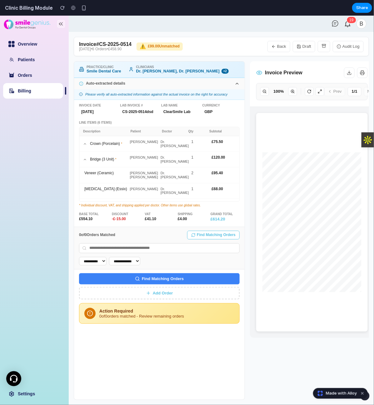
click at [31, 93] on link "Billing" at bounding box center [24, 90] width 13 height 5
select select "**"
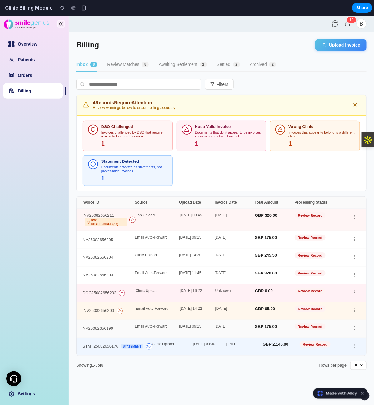
click at [234, 324] on div "[DATE]" at bounding box center [235, 328] width 40 height 9
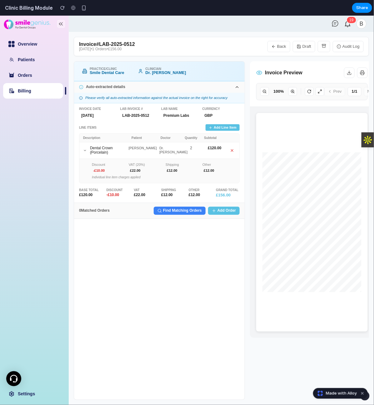
click at [225, 129] on button "Add Line Item" at bounding box center [222, 127] width 34 height 7
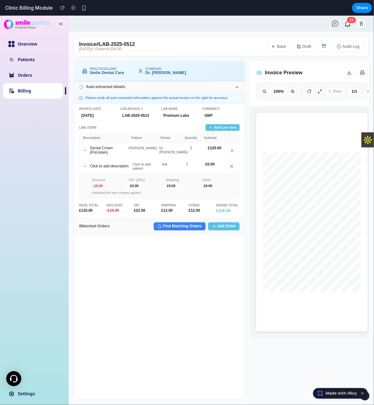
click at [225, 129] on button "Add Line Item" at bounding box center [222, 127] width 34 height 7
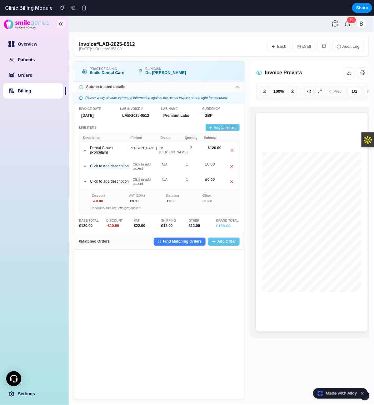
click at [112, 165] on div "Click to add description" at bounding box center [109, 166] width 41 height 6
click at [98, 155] on div "Dental Crown (Porcelain)" at bounding box center [108, 150] width 39 height 10
click at [83, 150] on icon at bounding box center [85, 150] width 4 height 4
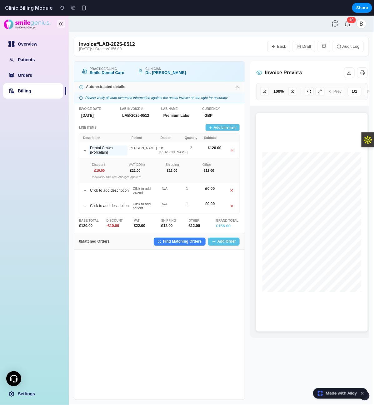
click at [101, 148] on div "Dental Crown (Porcelain)" at bounding box center [108, 150] width 39 height 10
click at [25, 93] on link "Billing" at bounding box center [24, 90] width 13 height 5
select select "**"
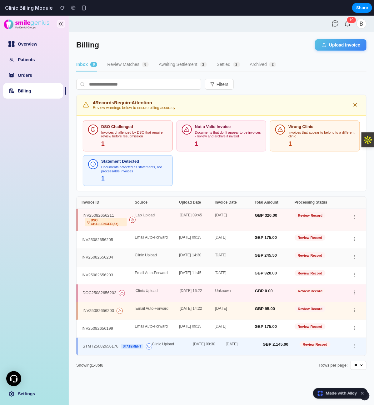
click at [136, 259] on div "Clinic Upload" at bounding box center [157, 257] width 44 height 9
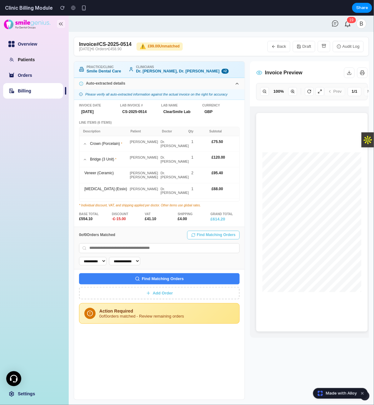
click at [30, 62] on link "Patients" at bounding box center [26, 59] width 17 height 5
click at [35, 100] on ul "Overview Patients Orders Billing" at bounding box center [34, 67] width 69 height 69
click at [31, 92] on link "Billing" at bounding box center [24, 90] width 13 height 5
select select "**"
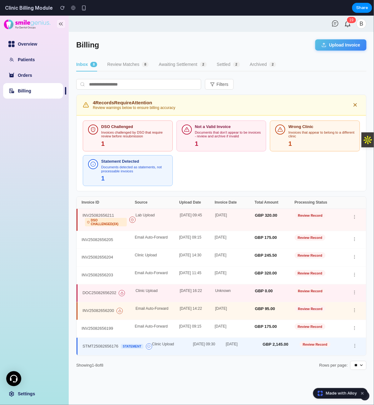
click at [132, 66] on button "Review Matches 8" at bounding box center [128, 64] width 42 height 13
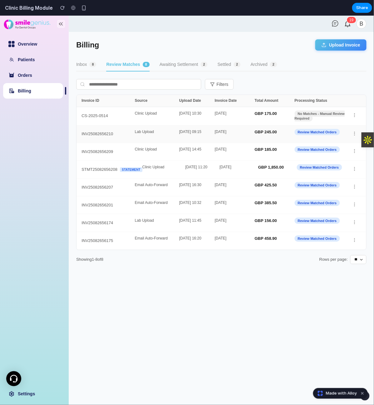
click at [150, 131] on div "Lab Upload" at bounding box center [157, 134] width 44 height 9
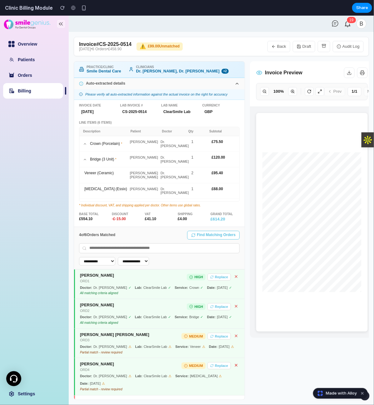
click at [27, 88] on link "Billing" at bounding box center [24, 90] width 13 height 5
select select "**"
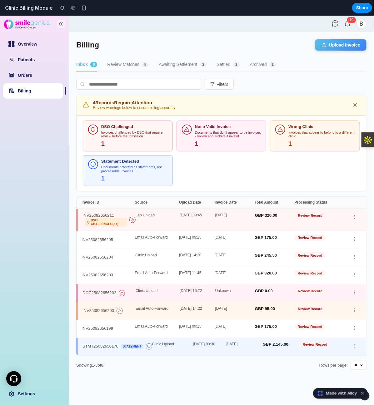
click at [141, 292] on div "Clinic Upload" at bounding box center [158, 293] width 44 height 9
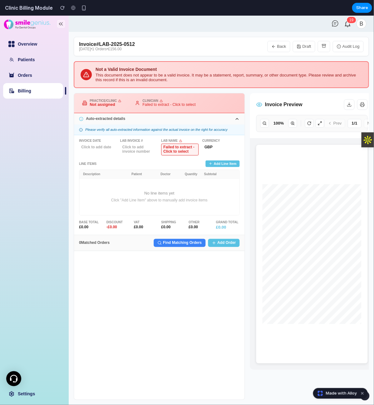
click at [230, 166] on button "Add Line Item" at bounding box center [222, 163] width 34 height 7
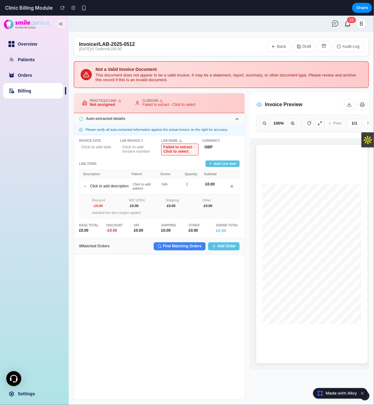
click at [225, 165] on button "Add Line Item" at bounding box center [222, 163] width 34 height 7
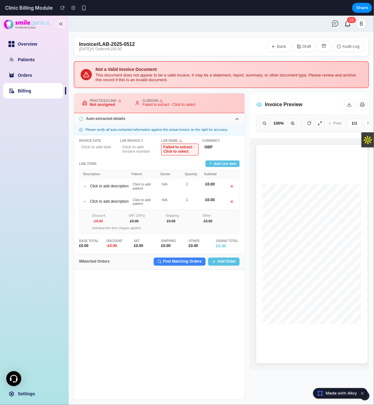
click at [225, 165] on button "Add Line Item" at bounding box center [222, 163] width 34 height 7
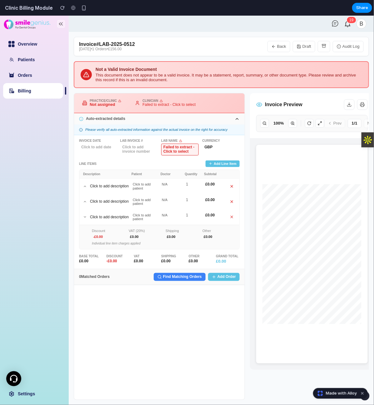
click at [31, 93] on link "Billing" at bounding box center [24, 90] width 13 height 5
select select "**"
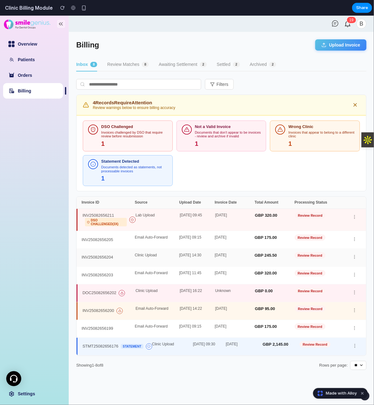
click at [176, 257] on div "Clinic Upload" at bounding box center [157, 257] width 44 height 9
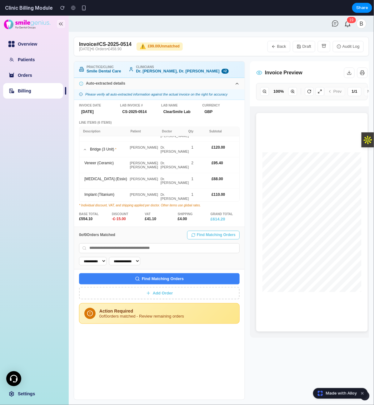
scroll to position [0, 0]
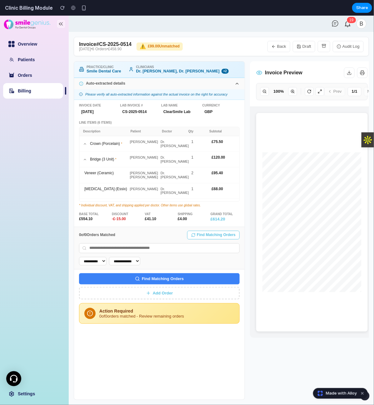
click at [23, 89] on link "Billing" at bounding box center [24, 90] width 13 height 5
select select "**"
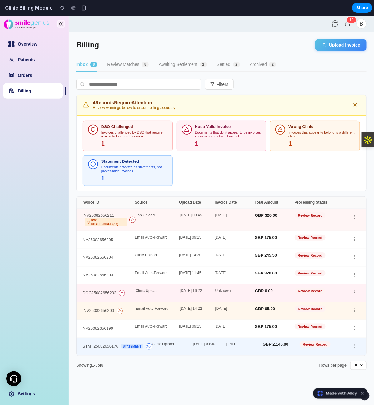
click at [173, 345] on div "Clinic Upload" at bounding box center [172, 346] width 41 height 9
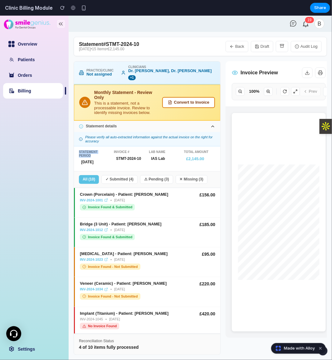
drag, startPoint x: 97, startPoint y: 148, endPoint x: 78, endPoint y: 144, distance: 19.0
click at [78, 146] on div "Statement Period [DATE] Invoice # STMT-2024-10 Lab Name IAS Lab Total Amount £2…" at bounding box center [147, 158] width 146 height 25
drag, startPoint x: 130, startPoint y: 144, endPoint x: 113, endPoint y: 144, distance: 17.2
click at [113, 150] on div "Statement Period [DATE] Invoice # STMT-2024-10 Lab Name IAS Lab Total Amount £2…" at bounding box center [147, 158] width 136 height 16
drag, startPoint x: 141, startPoint y: 152, endPoint x: 116, endPoint y: 153, distance: 24.7
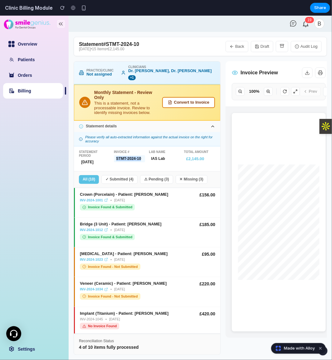
click at [116, 155] on div "STMT-2024-10" at bounding box center [129, 158] width 31 height 7
drag, startPoint x: 167, startPoint y: 143, endPoint x: 144, endPoint y: 142, distance: 22.8
click at [144, 150] on div "Statement Period [DATE] Invoice # STMT-2024-10 Lab Name IAS Lab Total Amount £2…" at bounding box center [147, 158] width 136 height 16
drag, startPoint x: 179, startPoint y: 146, endPoint x: 169, endPoint y: 146, distance: 9.7
click at [178, 150] on div "Lab Name IAS Lab" at bounding box center [164, 158] width 31 height 16
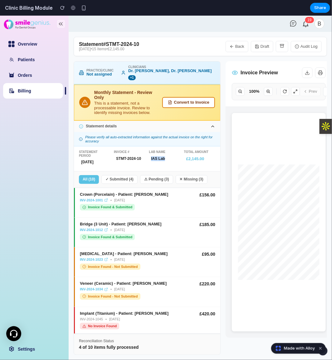
click at [174, 150] on div "Lab Name" at bounding box center [164, 152] width 31 height 4
drag, startPoint x: 168, startPoint y: 142, endPoint x: 149, endPoint y: 142, distance: 19.0
click at [149, 150] on div "Lab Name" at bounding box center [164, 152] width 31 height 4
drag, startPoint x: 210, startPoint y: 153, endPoint x: 186, endPoint y: 152, distance: 23.4
click at [186, 155] on div "£2,145.00" at bounding box center [199, 159] width 31 height 8
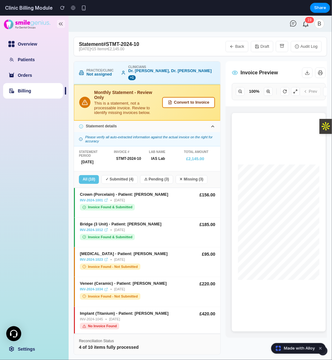
click at [116, 175] on button "✓ Submitted ( 4 )" at bounding box center [119, 179] width 36 height 9
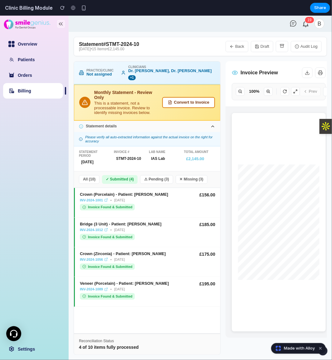
click at [88, 175] on button "All ( 10 )" at bounding box center [89, 179] width 21 height 9
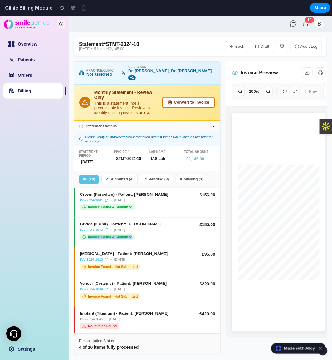
drag, startPoint x: 132, startPoint y: 230, endPoint x: 88, endPoint y: 230, distance: 43.7
click at [88, 235] on span "Invoice Found & Submitted" at bounding box center [110, 237] width 44 height 4
click at [155, 228] on div "Bridge (3 Unit) - Patient: [PERSON_NAME] INV-2024-1012 • [DATE] Invoice Found &…" at bounding box center [137, 231] width 115 height 18
drag, startPoint x: 120, startPoint y: 318, endPoint x: 87, endPoint y: 316, distance: 33.5
click at [87, 316] on div "Implant (Titanium) - Patient: [PERSON_NAME] INV-2024-1045 • [DATE] No Invoice F…" at bounding box center [137, 320] width 115 height 18
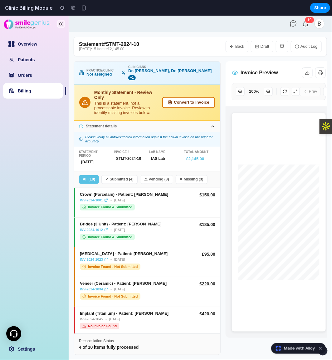
click at [157, 316] on div "Implant (Titanium) - Patient: [PERSON_NAME] INV-2024-1045 • [DATE] No Invoice F…" at bounding box center [137, 320] width 115 height 18
drag, startPoint x: 136, startPoint y: 200, endPoint x: 87, endPoint y: 200, distance: 48.1
click at [87, 200] on div "Crown (Porcelain) - Patient: [PERSON_NAME] INV-2024-1001 • [DATE] Invoice Found…" at bounding box center [137, 201] width 115 height 18
drag, startPoint x: 144, startPoint y: 289, endPoint x: 87, endPoint y: 289, distance: 57.5
click at [87, 289] on div "Veneer (Ceramic) - Patient: [PERSON_NAME] INV-2024-1034 • [DATE] Invoice Found …" at bounding box center [137, 290] width 115 height 18
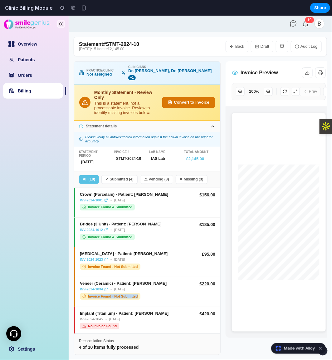
click at [215, 97] on button "Convert to Invoice" at bounding box center [188, 102] width 53 height 11
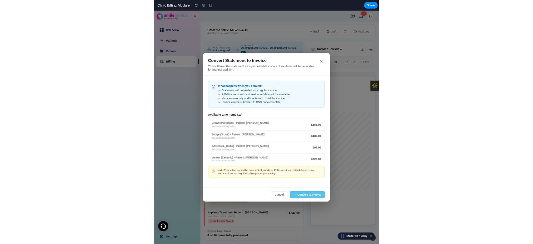
scroll to position [32, 0]
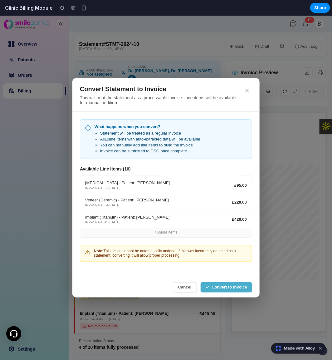
click at [221, 288] on button "Convert to Invoice" at bounding box center [227, 287] width 52 height 10
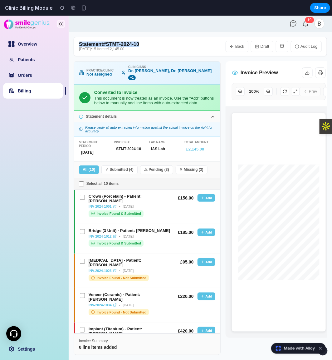
drag, startPoint x: 150, startPoint y: 45, endPoint x: 79, endPoint y: 45, distance: 70.9
click at [79, 45] on div "Statement # STMT-2024-[DATE] • 15 Items • £2,145.00 Back Draft Audit Log" at bounding box center [201, 46] width 254 height 19
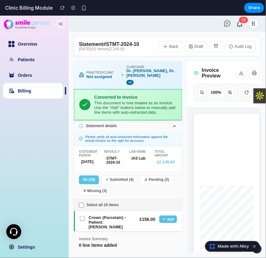
click at [53, 167] on div "Overview Patients Orders Billing Settings" at bounding box center [34, 136] width 69 height 242
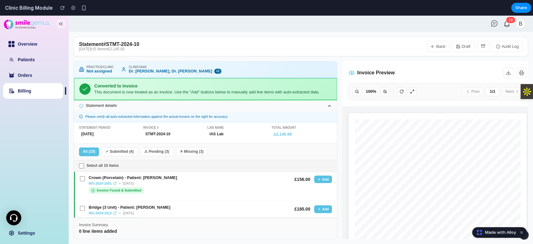
scroll to position [0, 0]
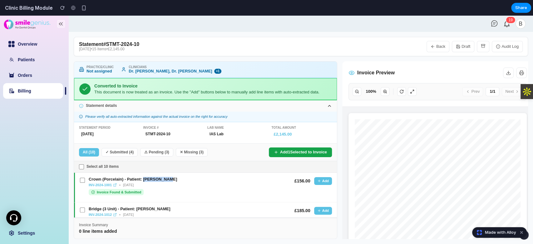
drag, startPoint x: 172, startPoint y: 178, endPoint x: 144, endPoint y: 177, distance: 28.4
click at [144, 177] on div "Crown (Porcelain) - Patient: [PERSON_NAME]" at bounding box center [189, 179] width 201 height 5
drag, startPoint x: 118, startPoint y: 183, endPoint x: 88, endPoint y: 184, distance: 29.7
click at [89, 184] on div "INV-2024-1001 • [DATE]" at bounding box center [189, 185] width 201 height 4
drag, startPoint x: 172, startPoint y: 179, endPoint x: 89, endPoint y: 175, distance: 83.4
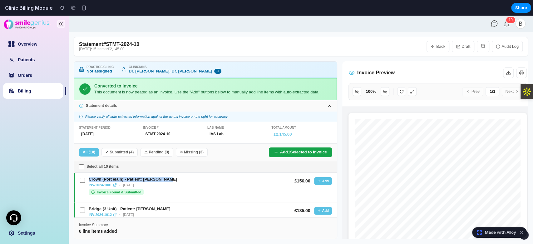
click at [89, 175] on div "Crown (Porcelain) - Patient: [PERSON_NAME] INV-2024-1001 • [DATE] Invoice Found…" at bounding box center [205, 188] width 263 height 30
click at [94, 184] on link "INV-2024-1001" at bounding box center [103, 185] width 28 height 4
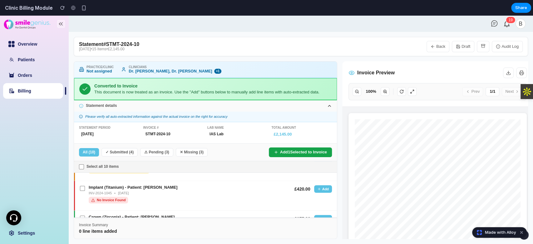
scroll to position [113, 0]
